Goal: Task Accomplishment & Management: Manage account settings

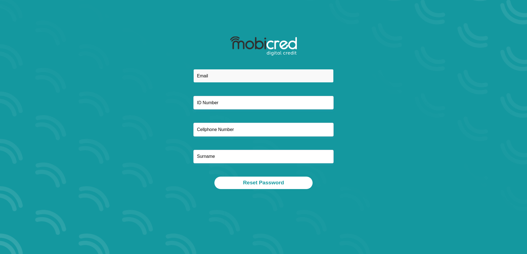
click at [246, 78] on input "email" at bounding box center [263, 76] width 140 height 14
type input "[EMAIL_ADDRESS][DOMAIN_NAME]"
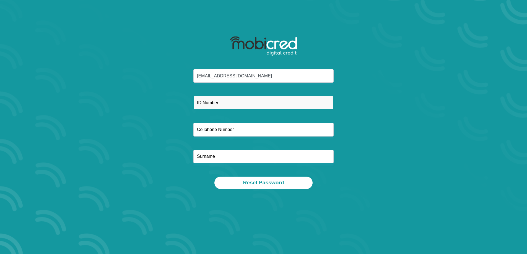
click at [248, 100] on input "text" at bounding box center [263, 103] width 140 height 14
type input "9807060041083"
click at [190, 130] on div at bounding box center [263, 130] width 148 height 14
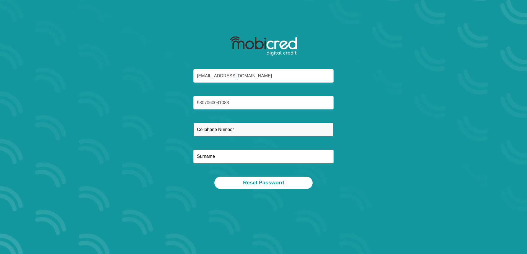
click at [200, 130] on input "text" at bounding box center [263, 130] width 140 height 14
type input "0676828751"
type input "agenbacht"
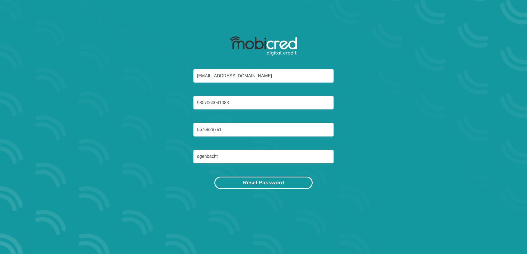
click at [263, 183] on button "Reset Password" at bounding box center [263, 183] width 98 height 12
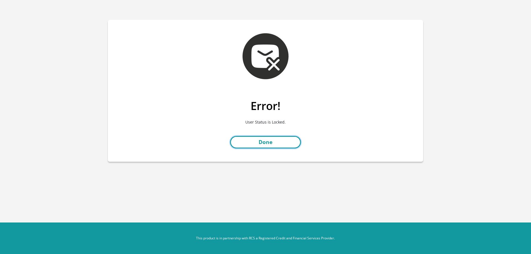
click at [262, 143] on link "Done" at bounding box center [265, 142] width 71 height 12
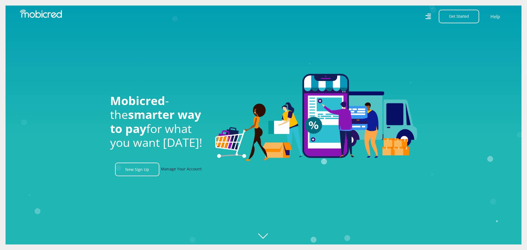
click at [174, 167] on link "Manage Your Account" at bounding box center [181, 170] width 41 height 14
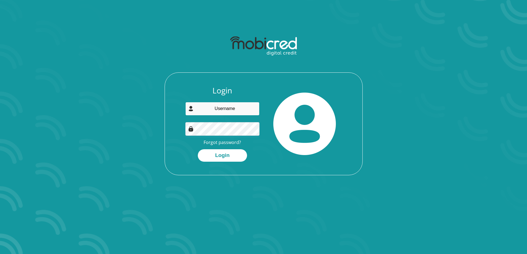
type input "[EMAIL_ADDRESS][DOMAIN_NAME]"
